Goal: Task Accomplishment & Management: Complete application form

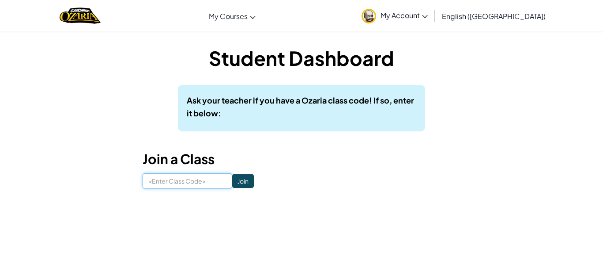
click at [210, 176] on input at bounding box center [188, 180] width 90 height 15
click at [244, 181] on input "Join" at bounding box center [243, 181] width 22 height 14
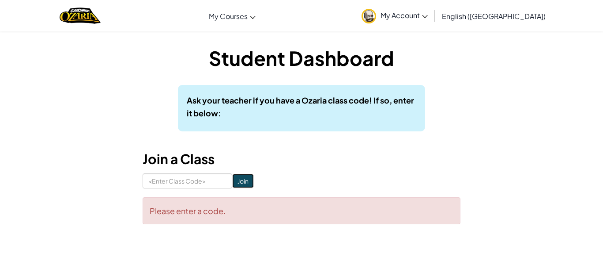
click at [242, 178] on input "Join" at bounding box center [243, 181] width 22 height 14
click at [243, 179] on input "Join" at bounding box center [243, 181] width 22 height 14
click at [208, 180] on input at bounding box center [188, 180] width 90 height 15
